Goal: Information Seeking & Learning: Learn about a topic

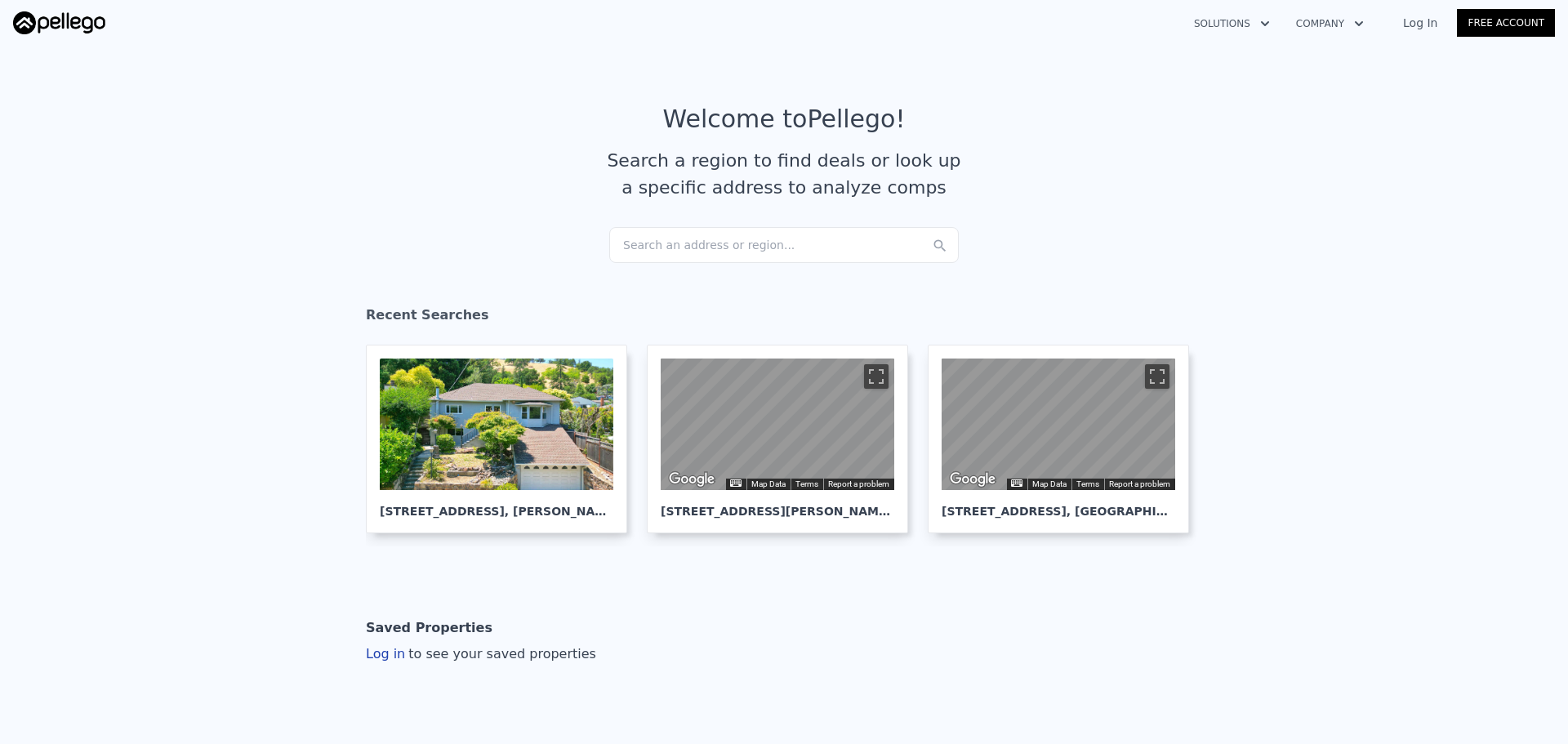
click at [766, 251] on div "Search an address or region..." at bounding box center [783, 245] width 350 height 36
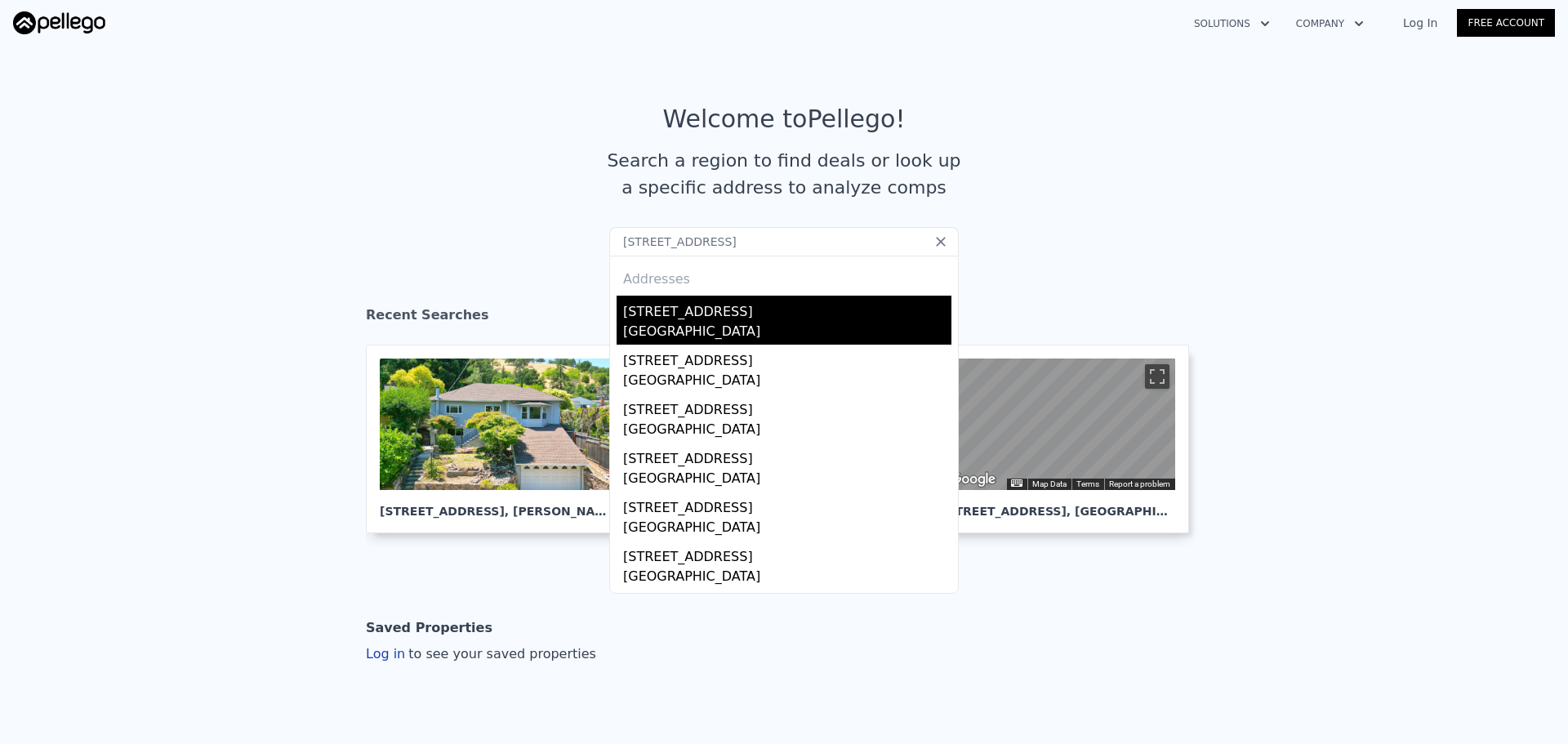
type input "[STREET_ADDRESS]"
click at [658, 311] on div "[STREET_ADDRESS]" at bounding box center [787, 309] width 328 height 26
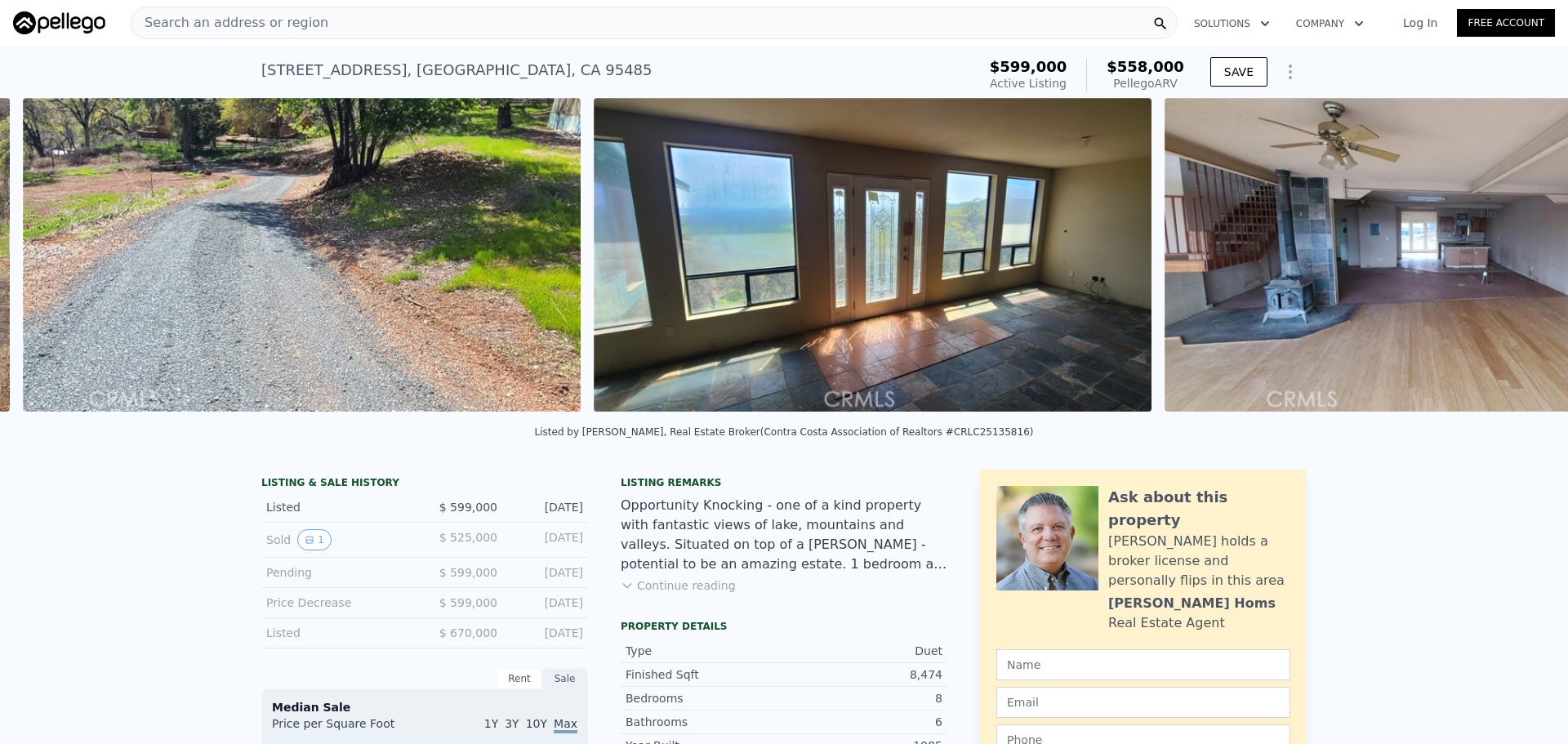
scroll to position [0, 5925]
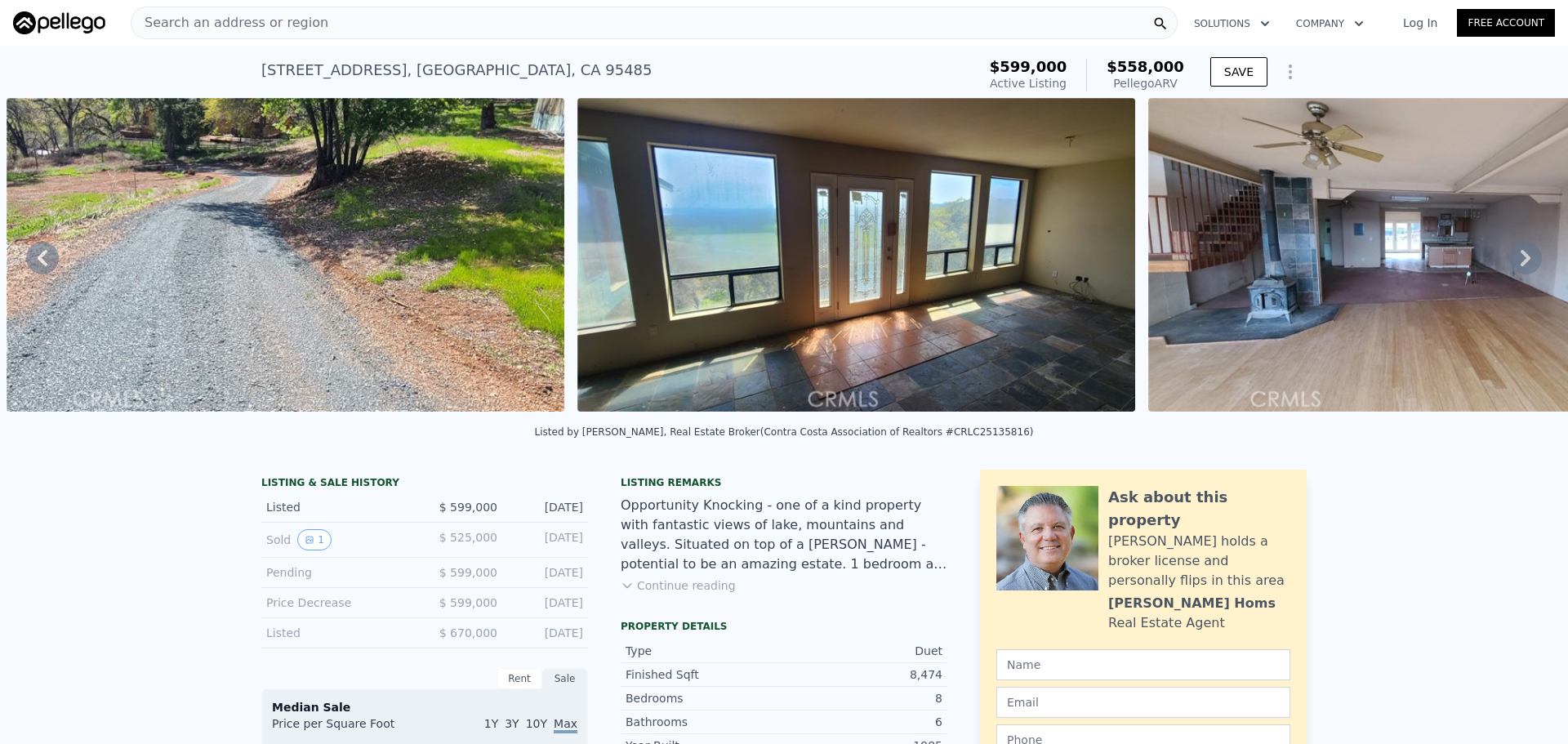
click at [500, 22] on div "Search an address or region" at bounding box center [654, 23] width 1047 height 33
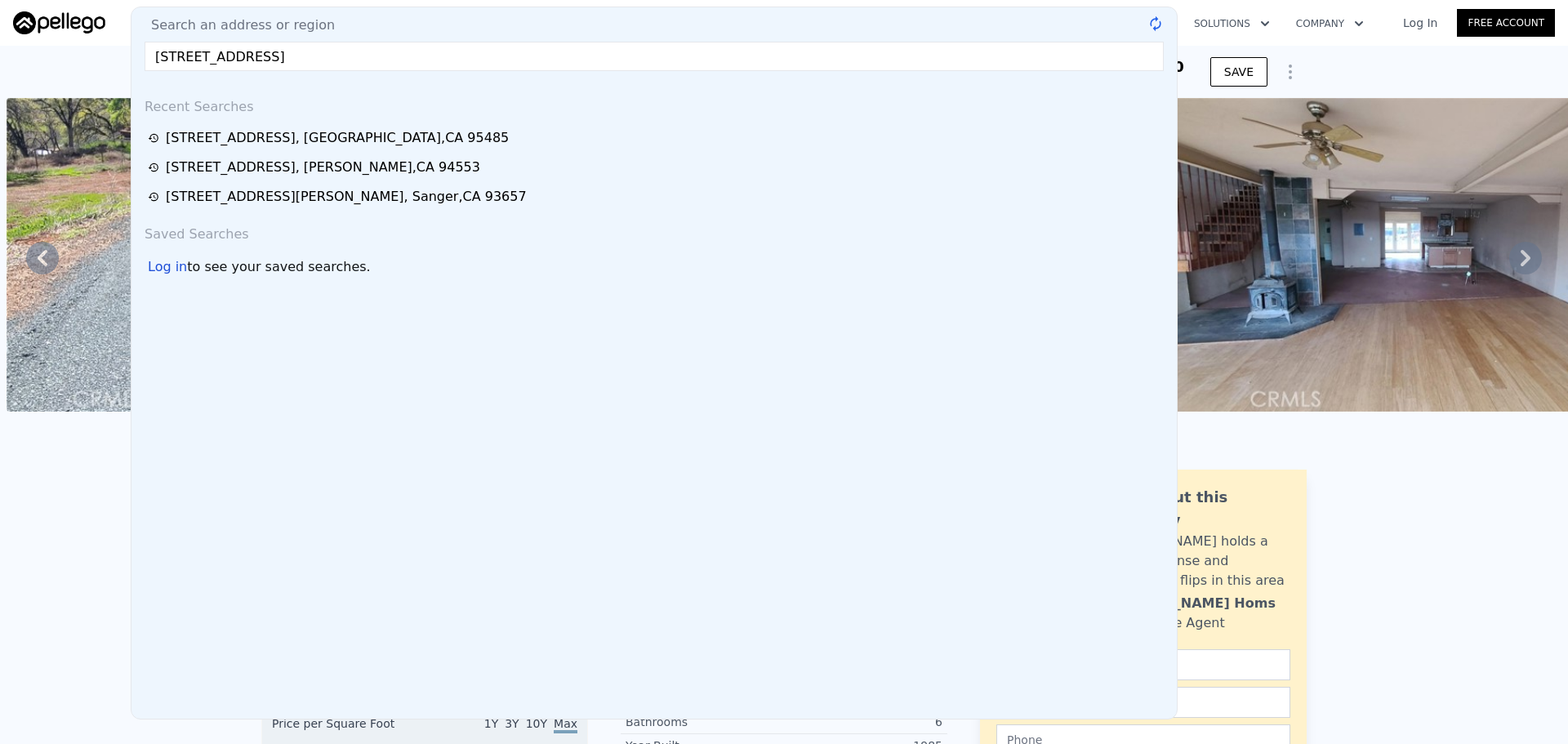
type input "[STREET_ADDRESS]"
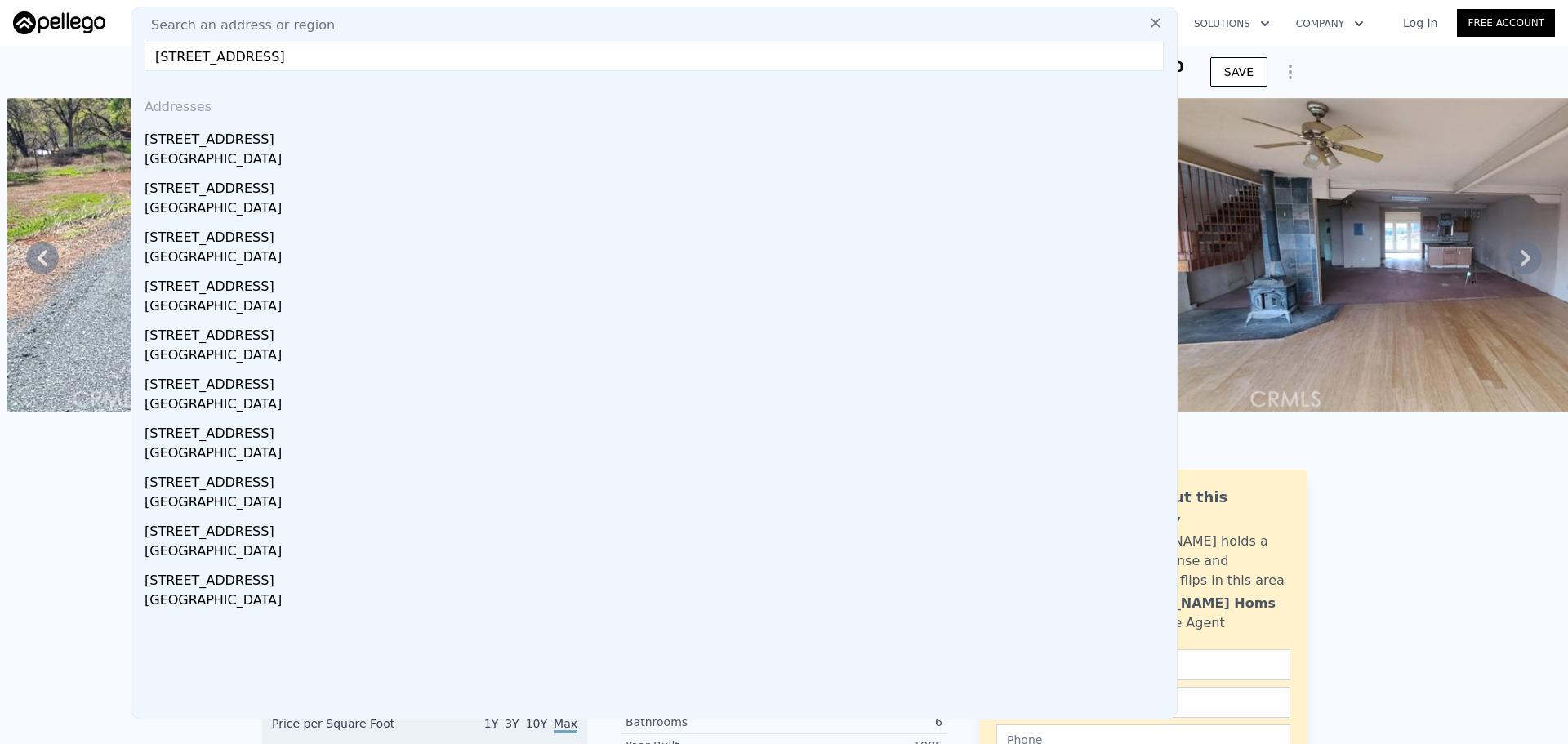
click at [411, 114] on div "Addresses" at bounding box center [654, 103] width 1032 height 39
click at [411, 138] on div "[STREET_ADDRESS]" at bounding box center [657, 136] width 1026 height 26
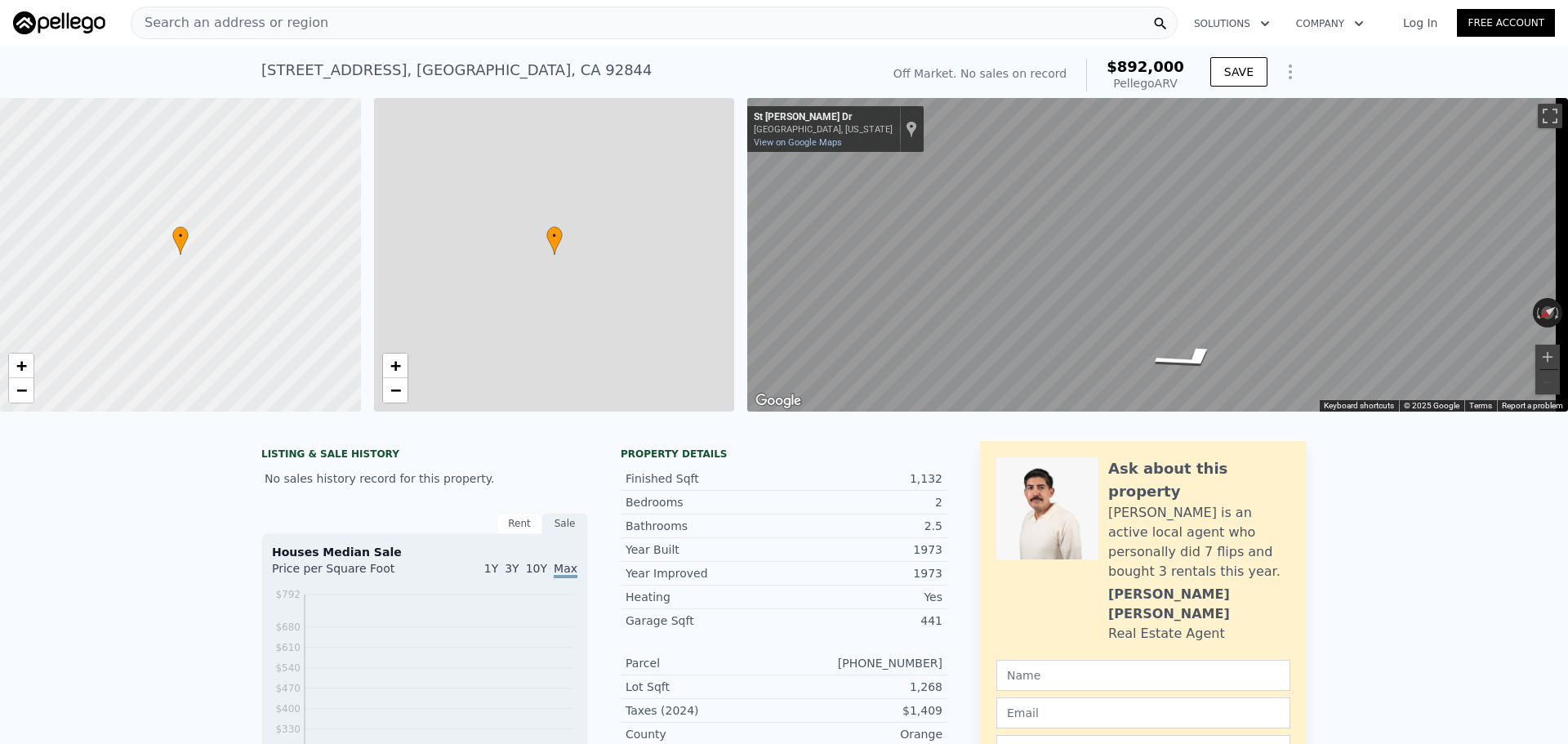
scroll to position [0, 7]
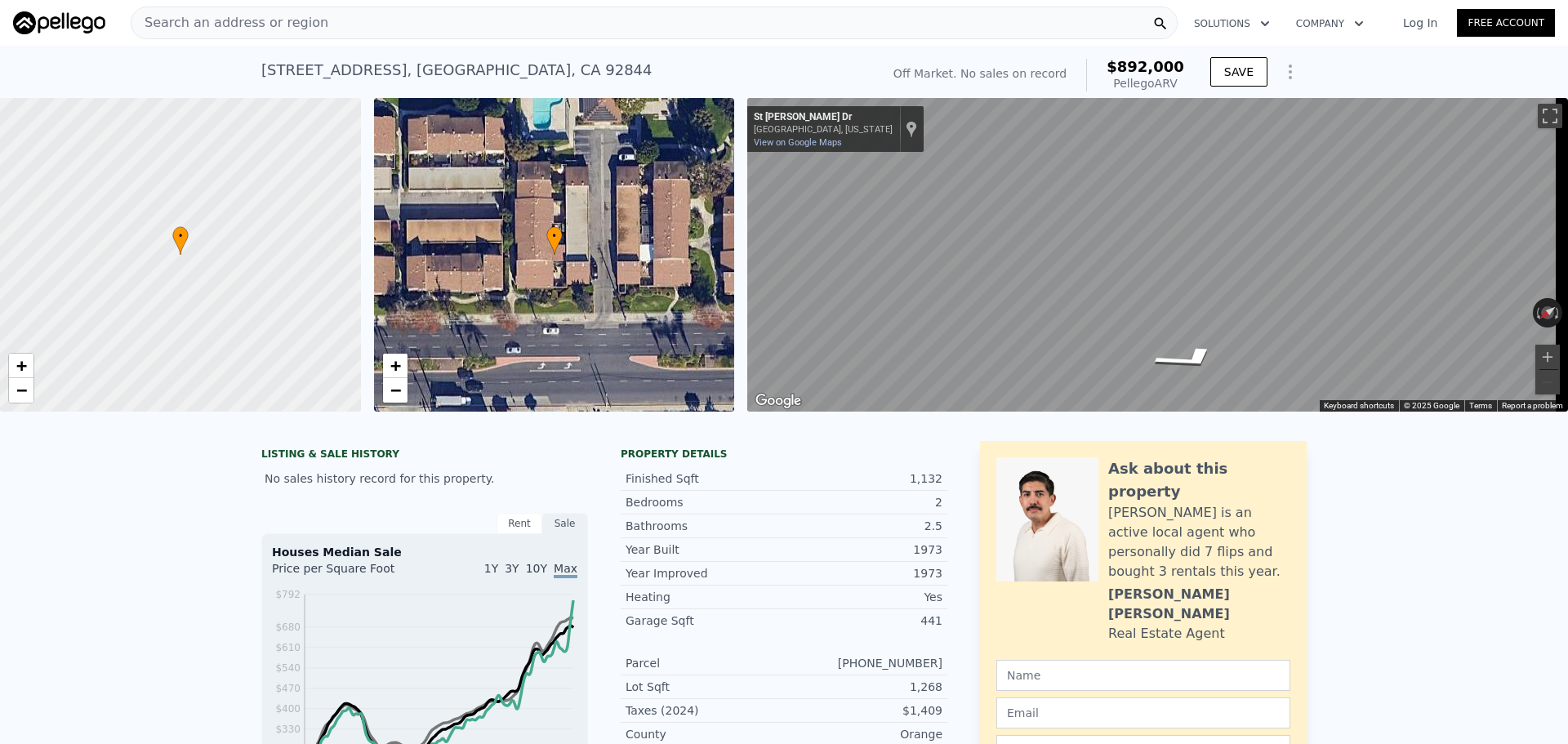
click at [451, 21] on div "Search an address or region" at bounding box center [654, 23] width 1047 height 33
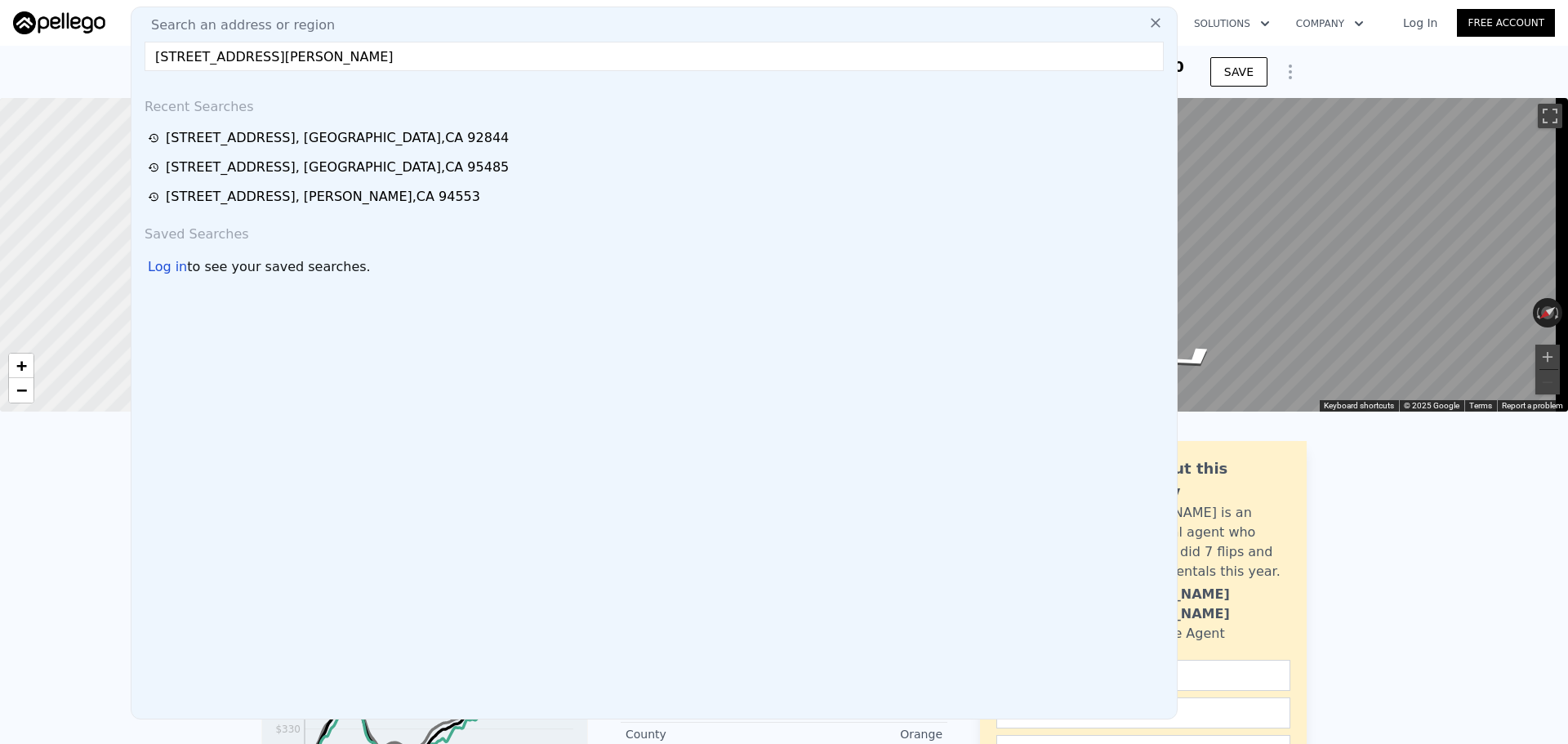
type input "[STREET_ADDRESS][PERSON_NAME]"
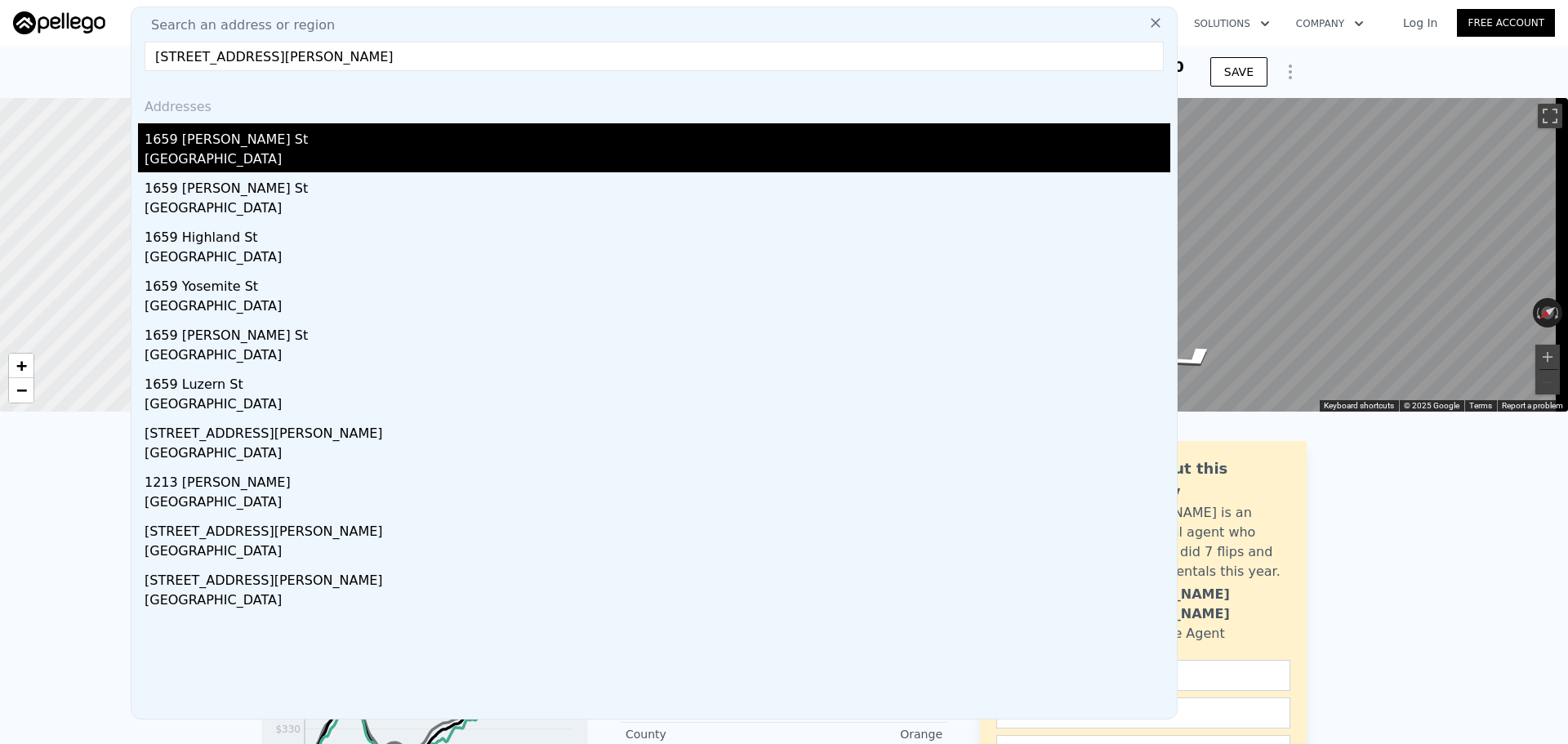
click at [325, 133] on div "1659 [PERSON_NAME] St" at bounding box center [657, 136] width 1026 height 26
